Goal: Information Seeking & Learning: Check status

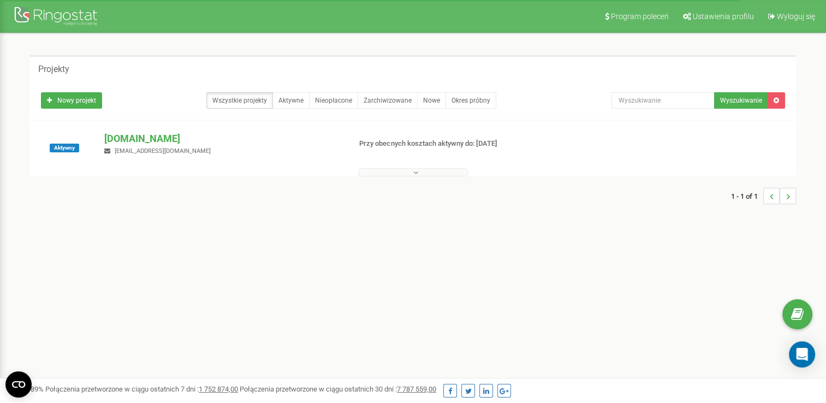
click at [447, 177] on div "1 - 1 of 1" at bounding box center [412, 196] width 765 height 38
click at [448, 174] on button at bounding box center [412, 172] width 109 height 8
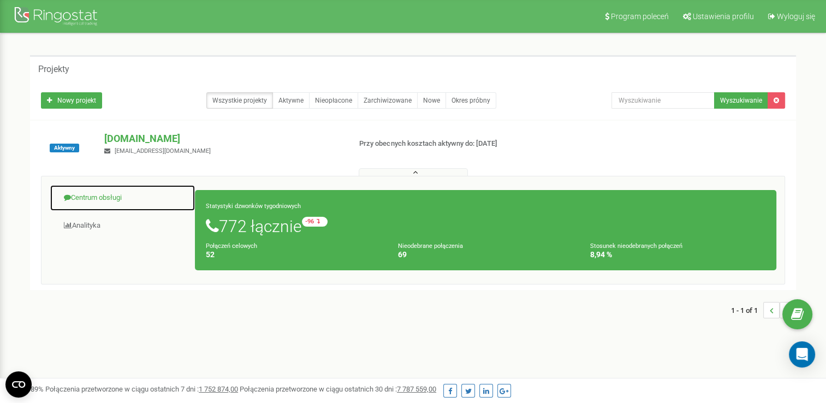
click at [113, 194] on link "Centrum obsługi" at bounding box center [123, 197] width 146 height 27
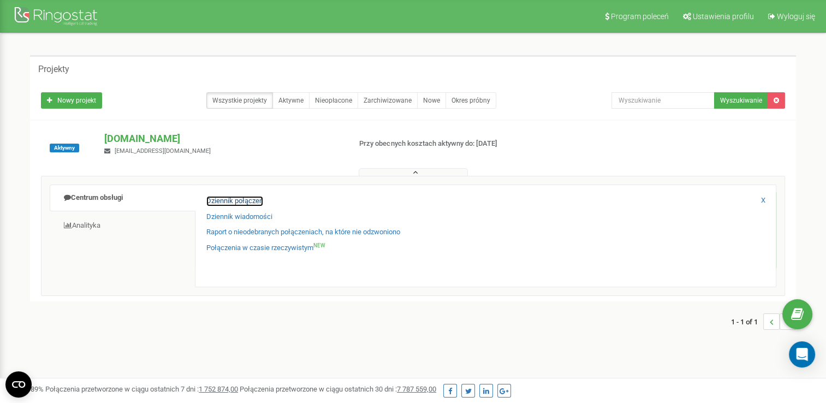
click at [214, 198] on link "Dziennik połączeń" at bounding box center [234, 201] width 57 height 10
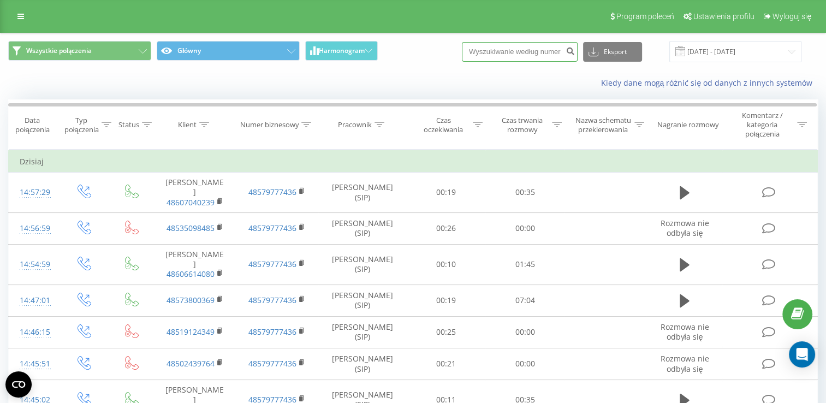
click at [519, 57] on input at bounding box center [520, 52] width 116 height 20
paste input "516056219"
type input "516056219"
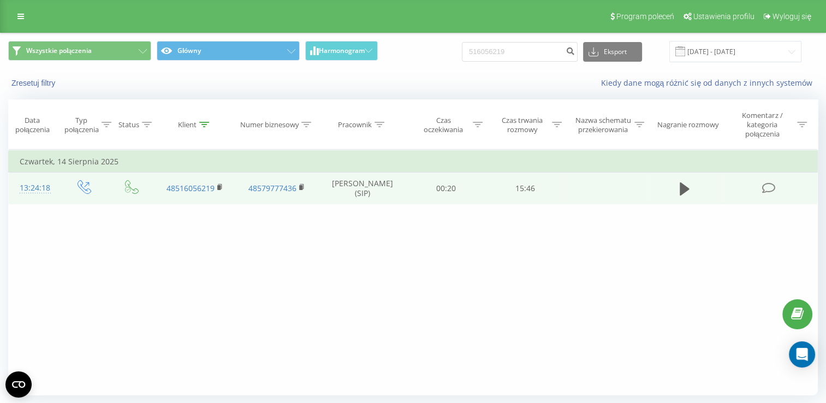
click at [674, 189] on td at bounding box center [684, 188] width 76 height 32
click at [680, 191] on icon at bounding box center [684, 188] width 10 height 13
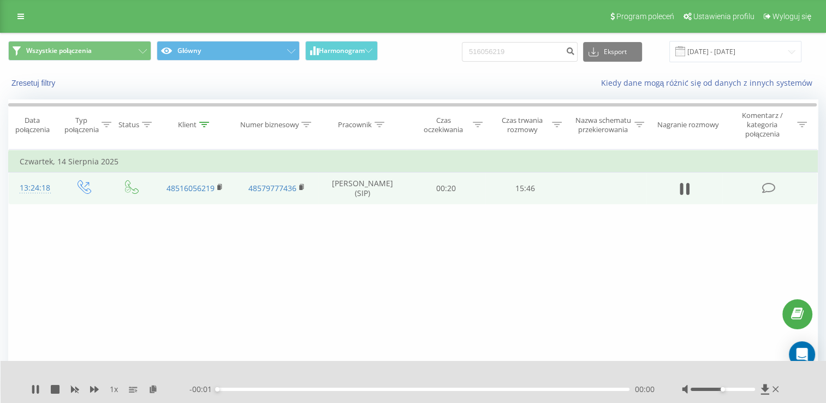
click at [579, 387] on div "00:00" at bounding box center [423, 388] width 412 height 3
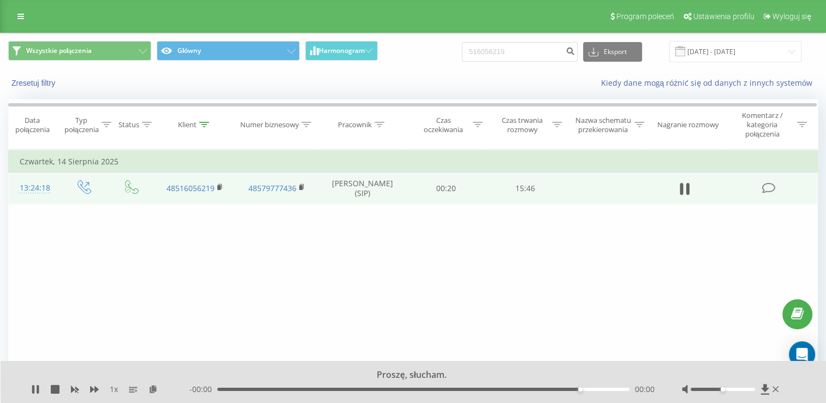
click at [568, 390] on div "00:00" at bounding box center [423, 388] width 412 height 3
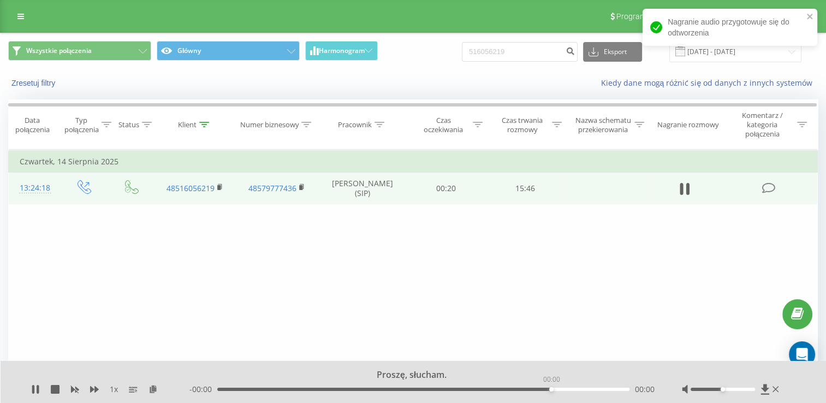
click at [551, 388] on div "00:00" at bounding box center [423, 388] width 412 height 3
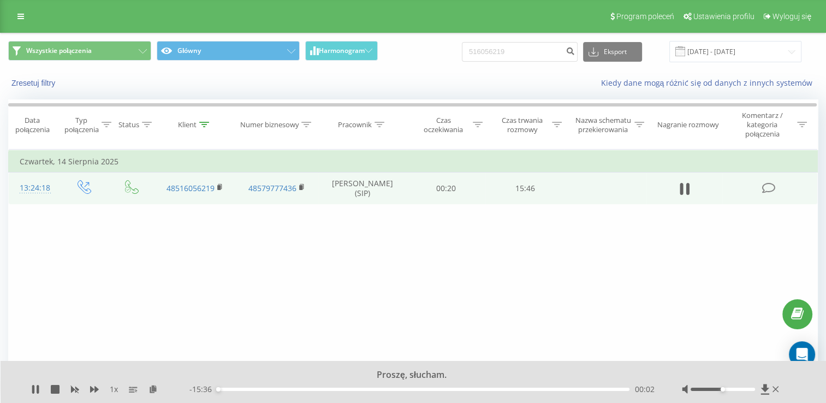
click at [498, 390] on div "00:02" at bounding box center [423, 388] width 412 height 3
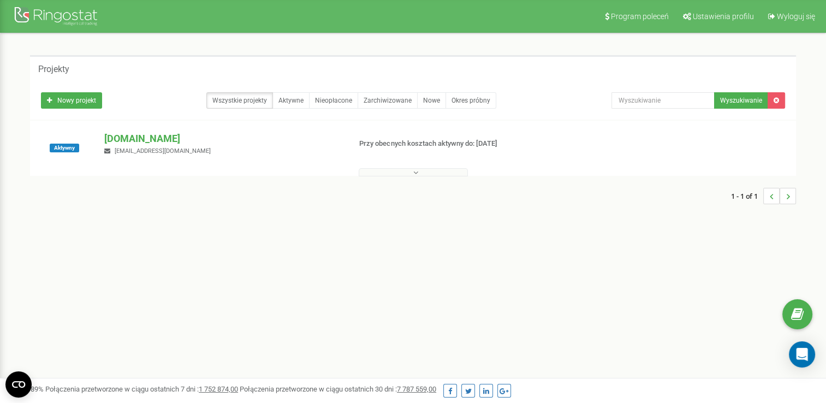
click at [378, 173] on button at bounding box center [412, 172] width 109 height 8
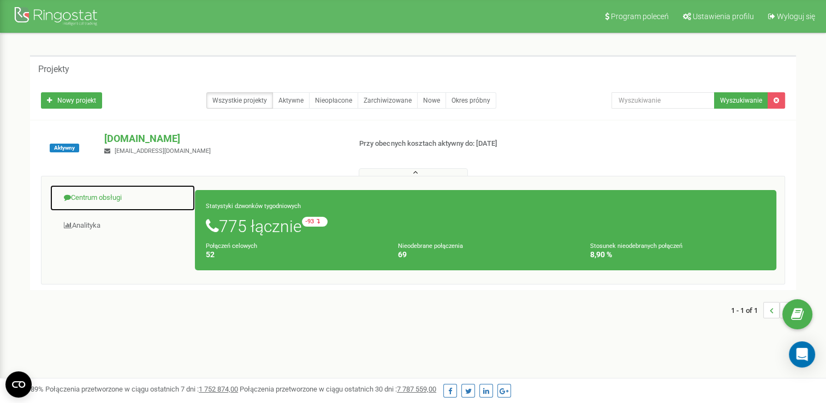
click at [103, 194] on link "Centrum obsługi" at bounding box center [123, 197] width 146 height 27
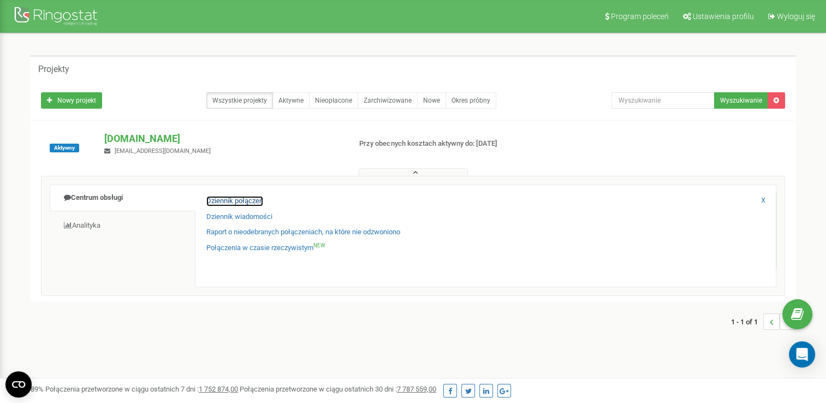
click at [212, 199] on link "Dziennik połączeń" at bounding box center [234, 201] width 57 height 10
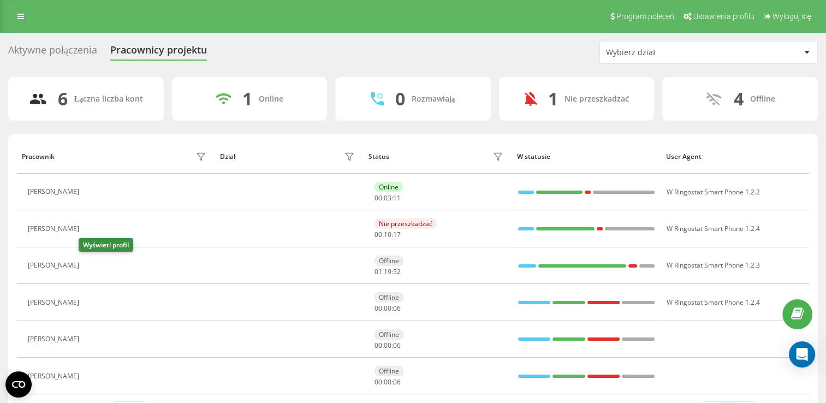
click at [92, 265] on button at bounding box center [91, 266] width 13 height 15
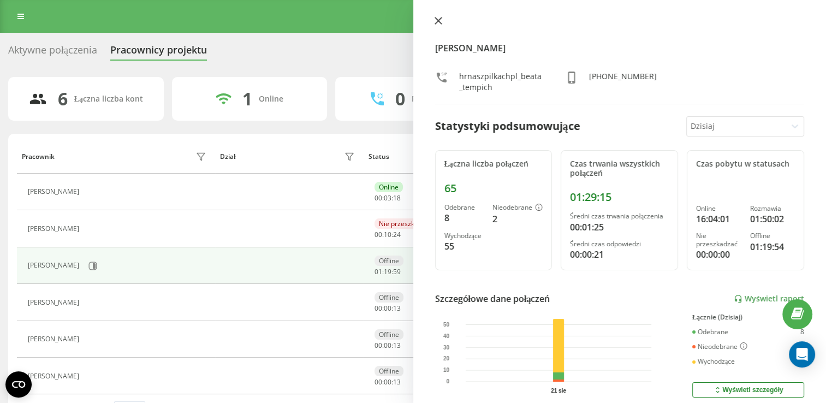
click at [436, 23] on icon at bounding box center [438, 21] width 8 height 8
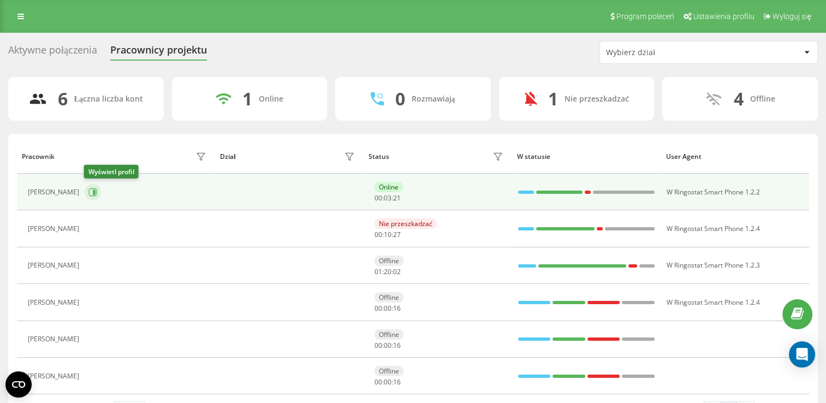
click at [94, 193] on icon at bounding box center [94, 191] width 3 height 5
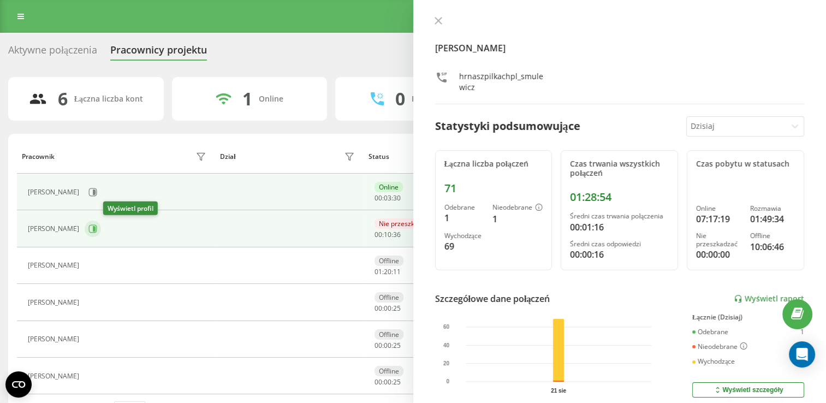
click at [97, 232] on icon at bounding box center [92, 228] width 9 height 9
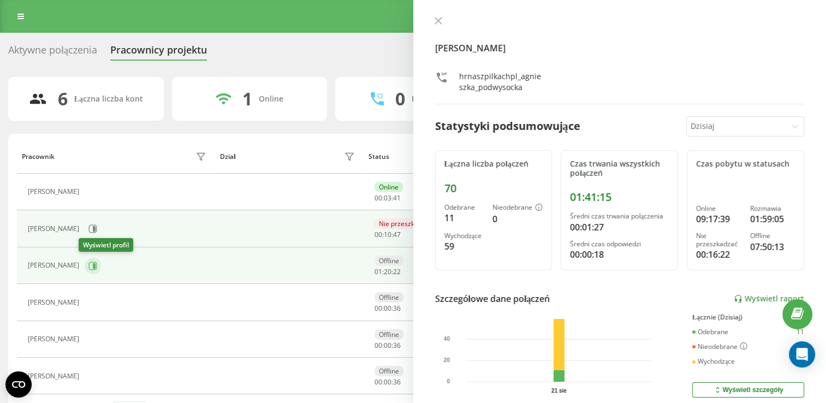
click at [88, 265] on icon at bounding box center [92, 265] width 9 height 9
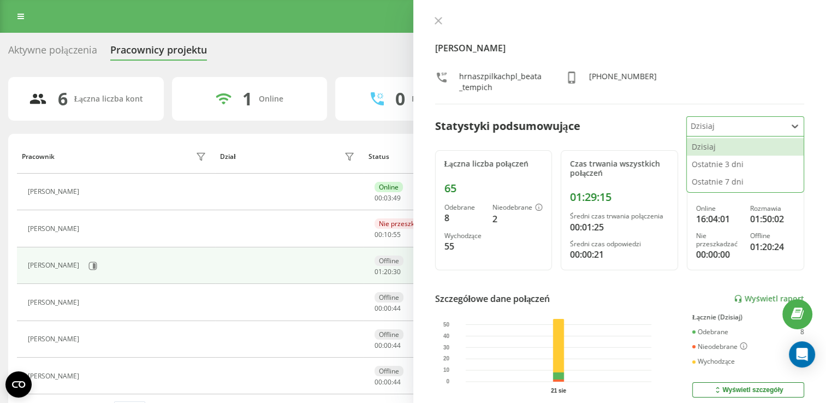
click at [728, 127] on div at bounding box center [735, 126] width 91 height 13
click at [722, 163] on div "Ostatnie 3 dni" at bounding box center [744, 163] width 117 height 17
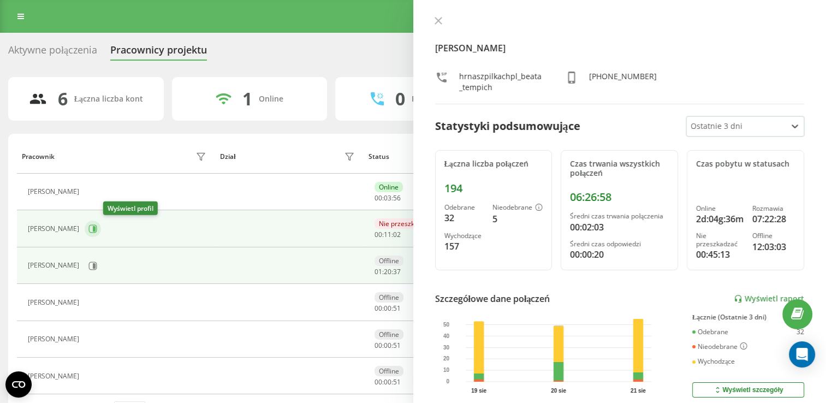
click at [101, 224] on button at bounding box center [93, 228] width 16 height 16
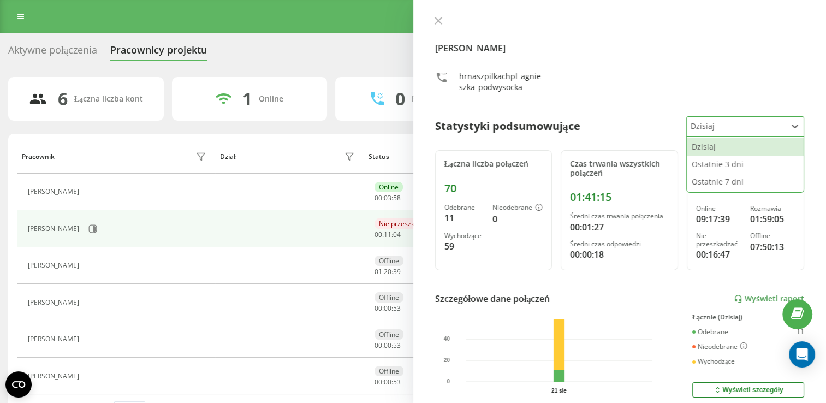
click at [716, 125] on div at bounding box center [735, 126] width 91 height 13
click at [727, 166] on div "Ostatnie 3 dni" at bounding box center [744, 163] width 117 height 17
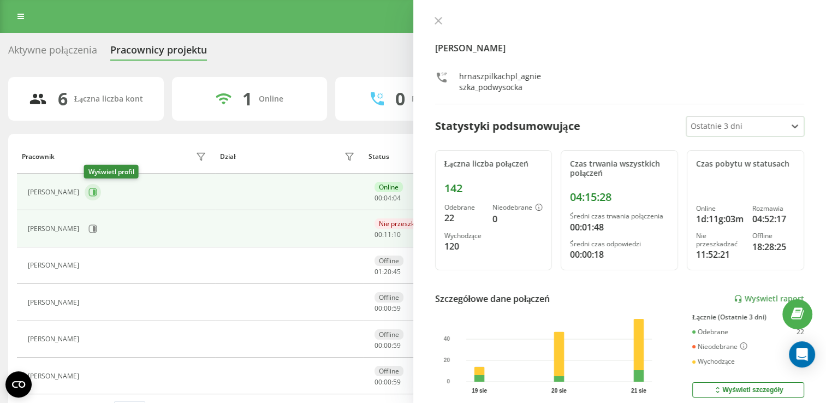
click at [87, 191] on button at bounding box center [93, 192] width 16 height 16
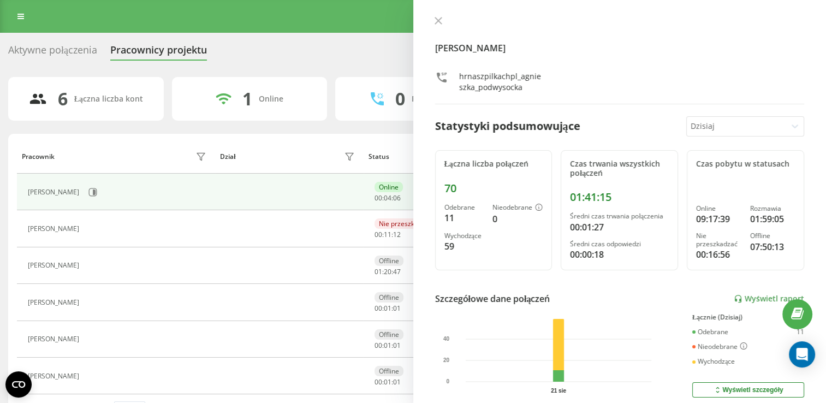
click at [723, 134] on div "Dzisiaj" at bounding box center [735, 126] width 99 height 19
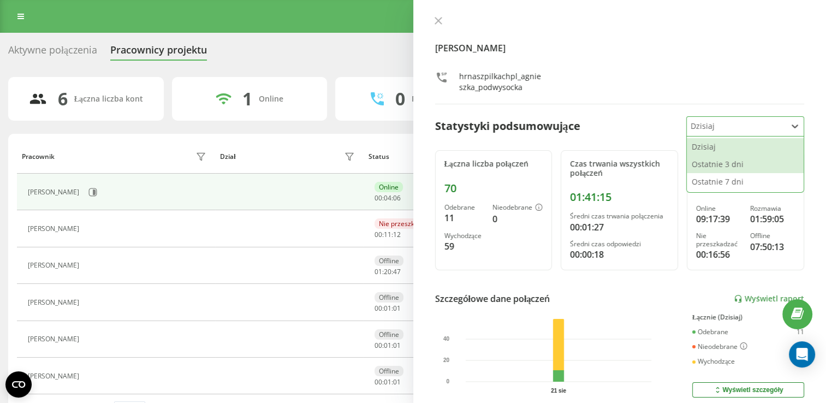
click at [722, 169] on div "Ostatnie 3 dni" at bounding box center [744, 163] width 117 height 17
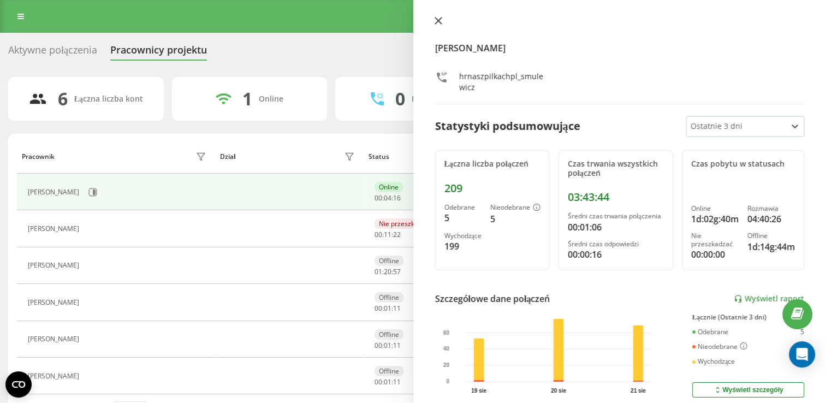
click at [441, 19] on icon at bounding box center [438, 21] width 8 height 8
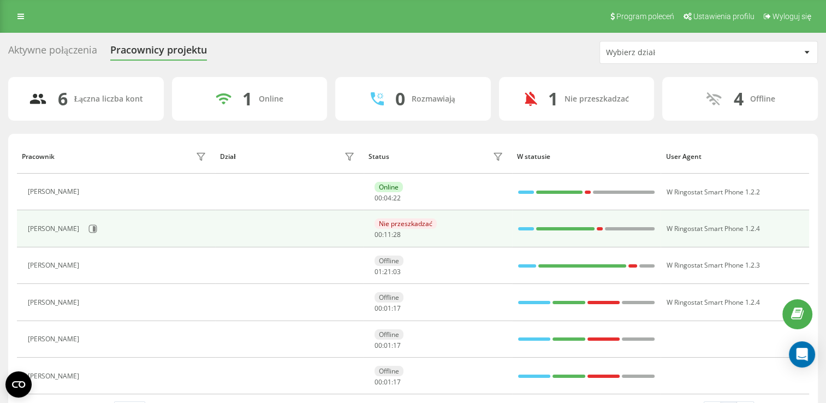
click at [426, 220] on div "Nie przeszkadzać" at bounding box center [405, 223] width 62 height 10
